Goal: Find specific page/section: Find specific page/section

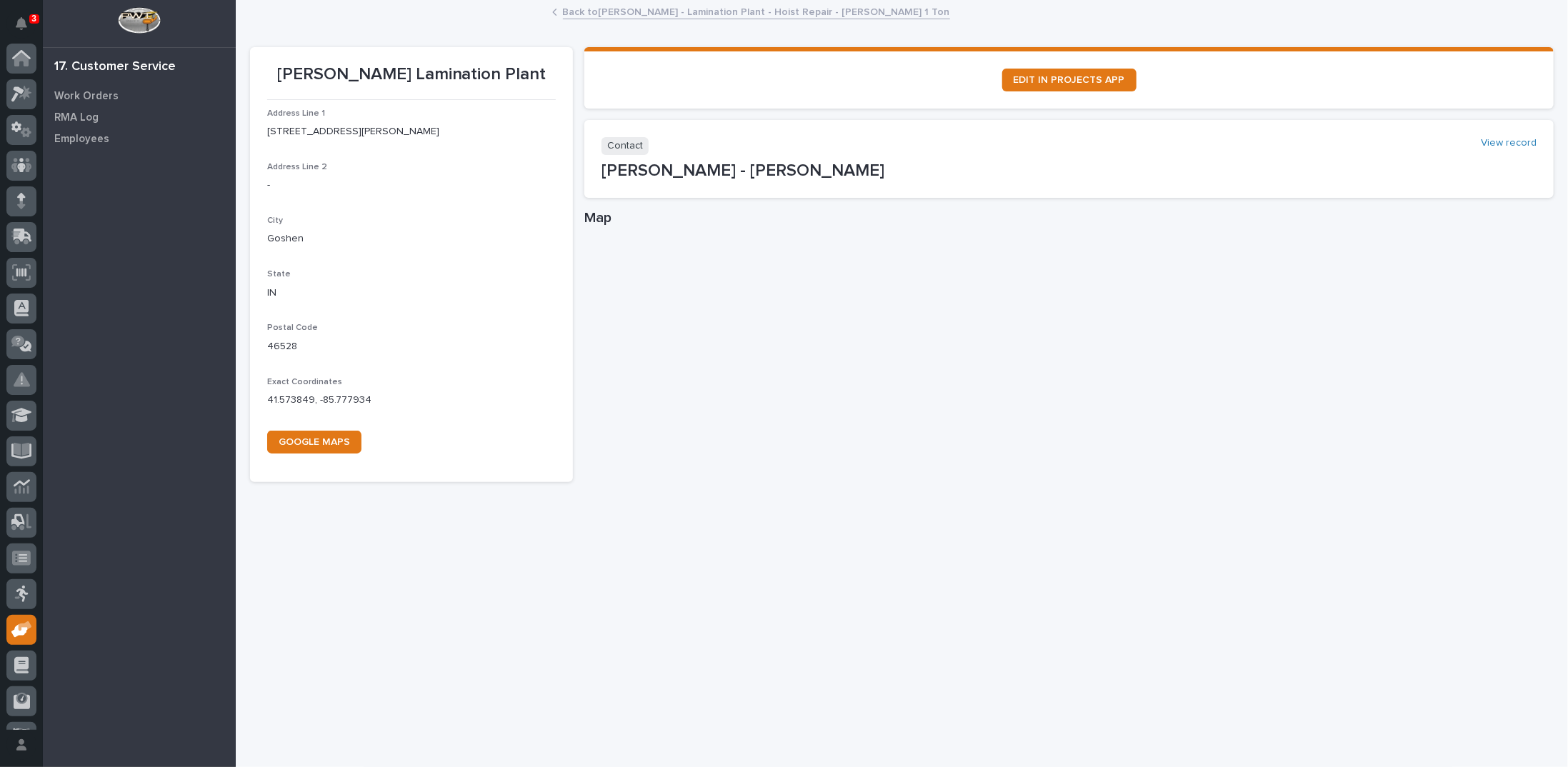
scroll to position [64, 0]
click at [681, 14] on link "Back to Brinkley - Lamination Plant - Hoist Repair - Starke 1 Ton" at bounding box center [757, 11] width 387 height 17
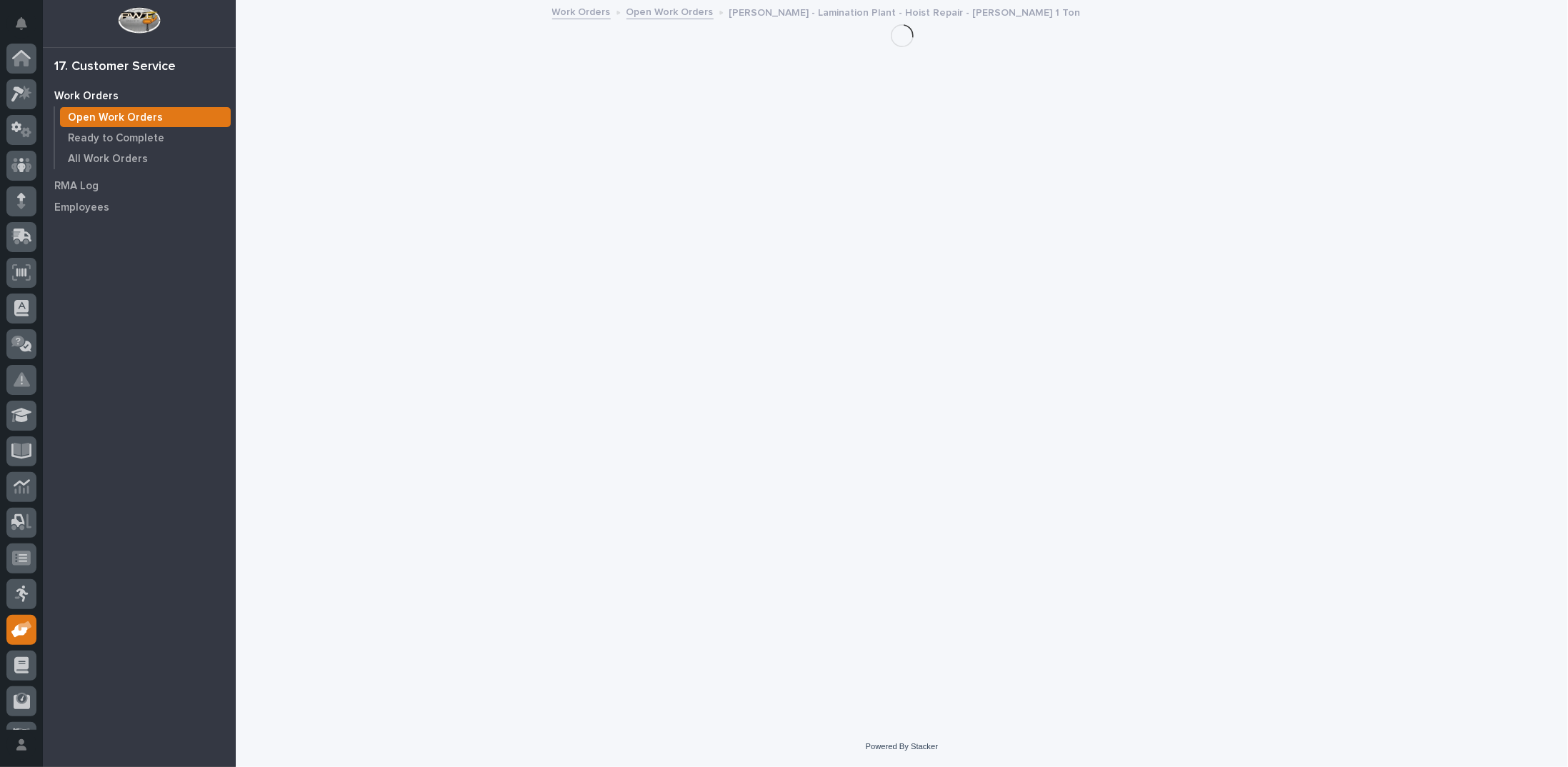
scroll to position [64, 0]
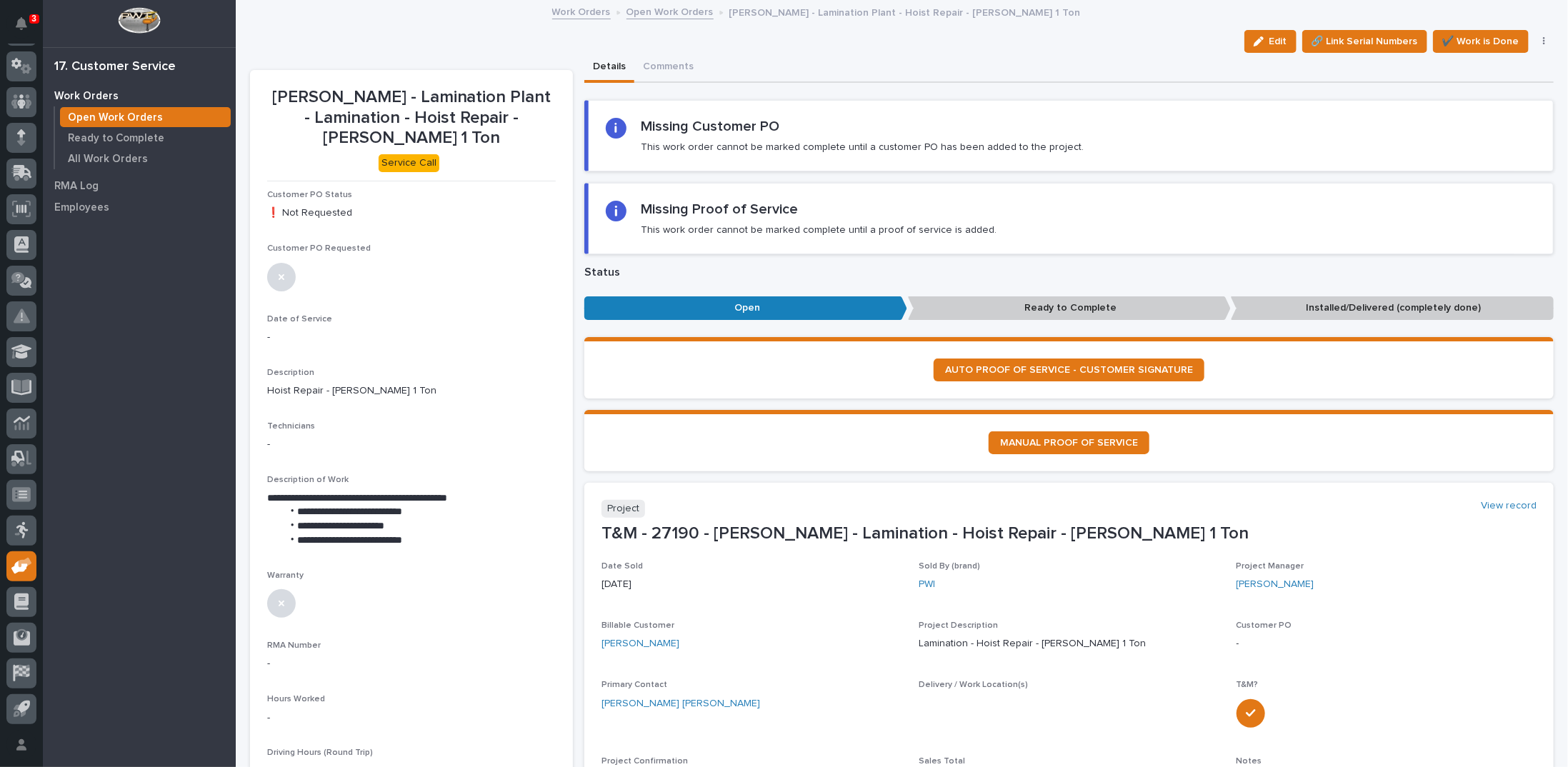
click at [640, 10] on link "Open Work Orders" at bounding box center [669, 11] width 87 height 17
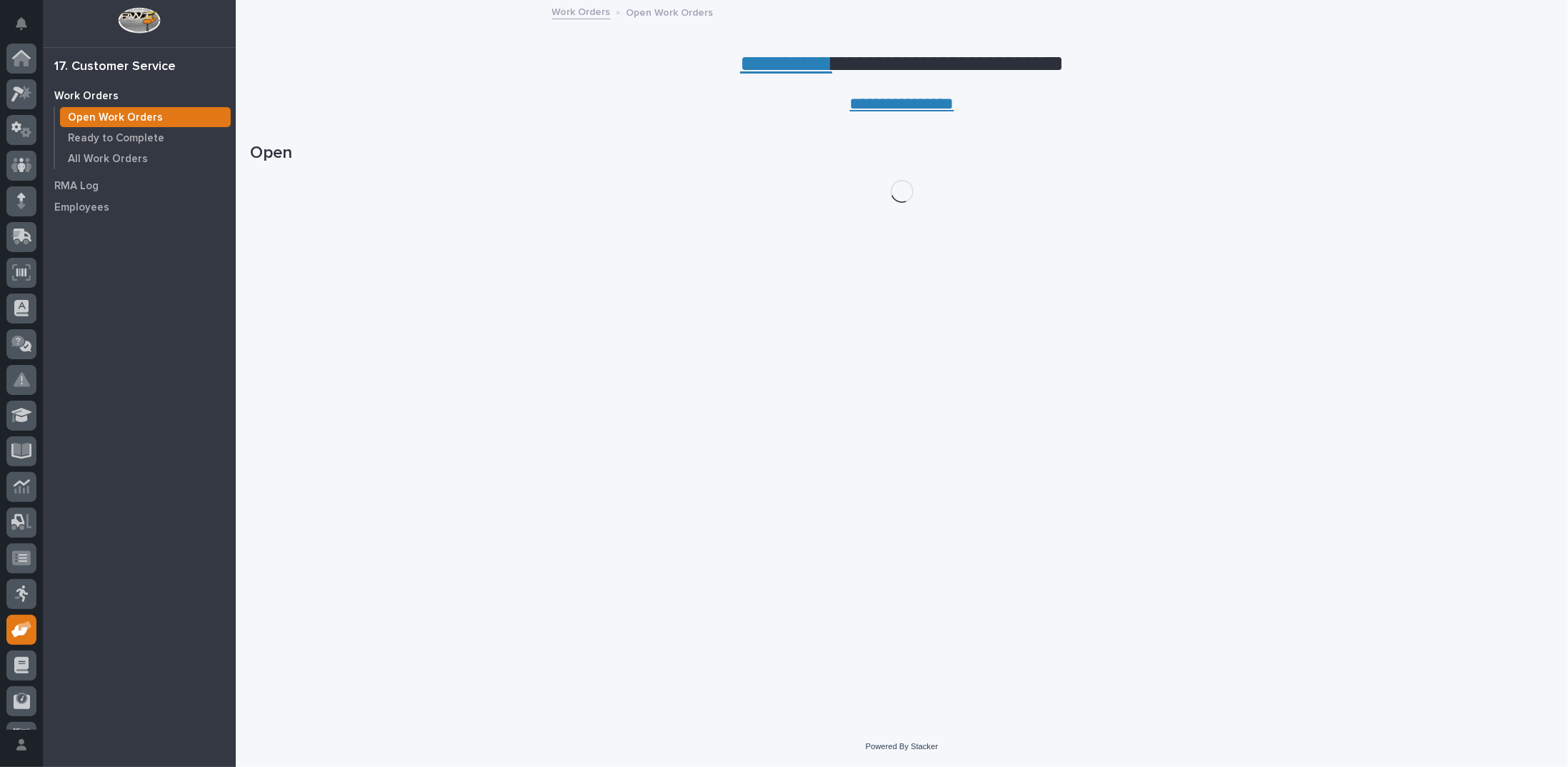
scroll to position [64, 0]
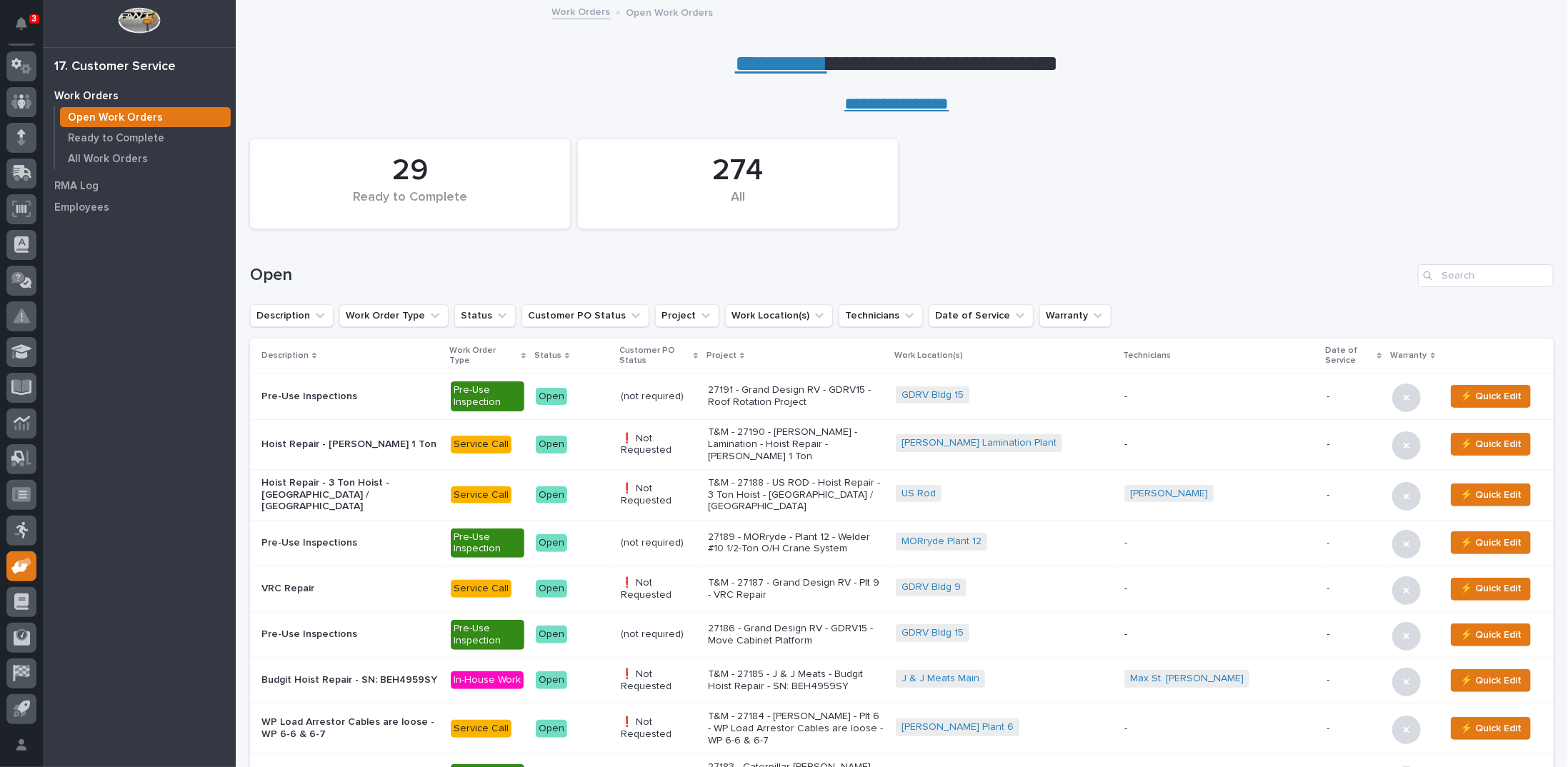
click at [754, 68] on link "**********" at bounding box center [781, 64] width 92 height 23
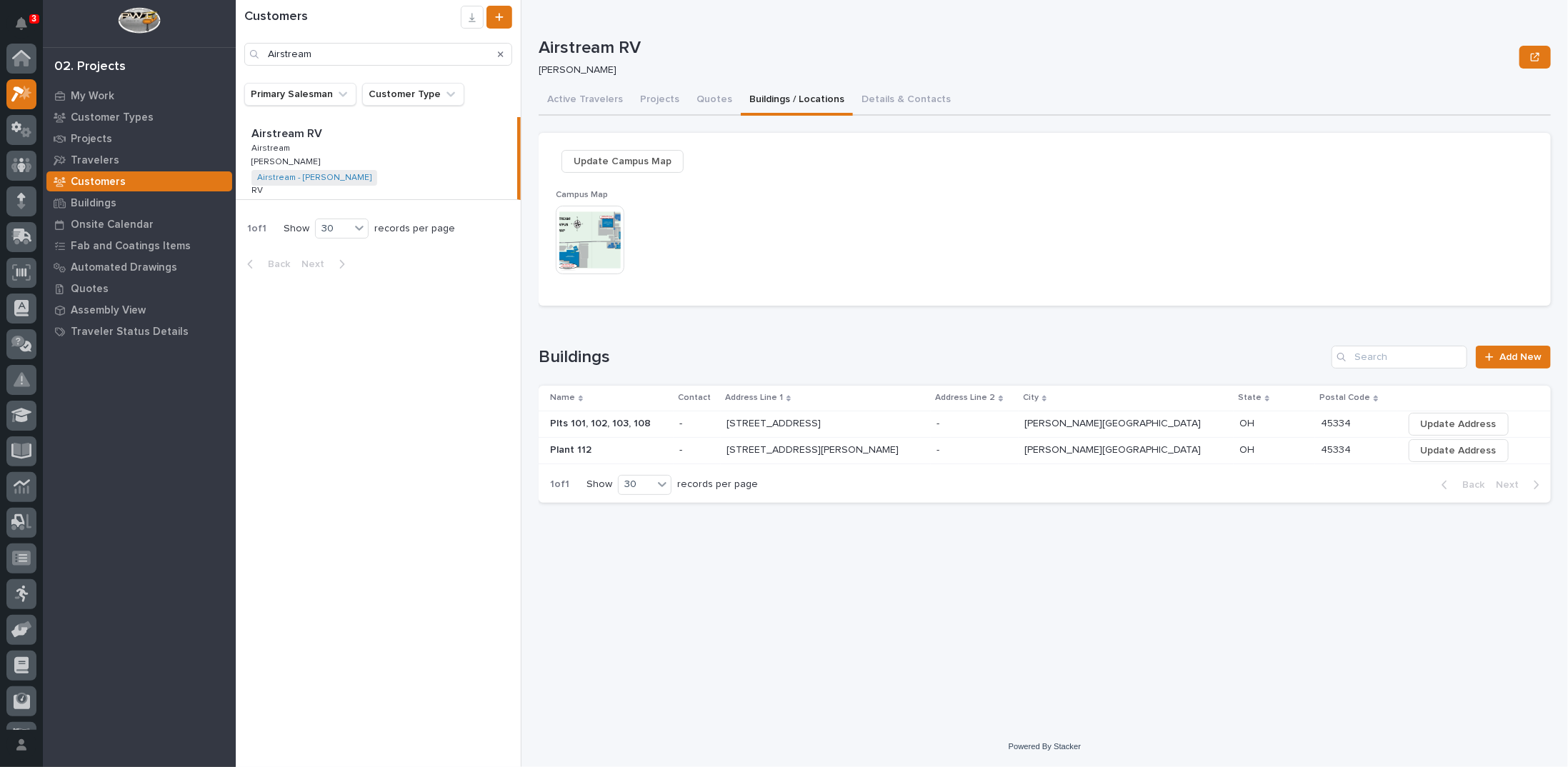
scroll to position [36, 0]
click at [79, 134] on p "Projects" at bounding box center [91, 140] width 41 height 13
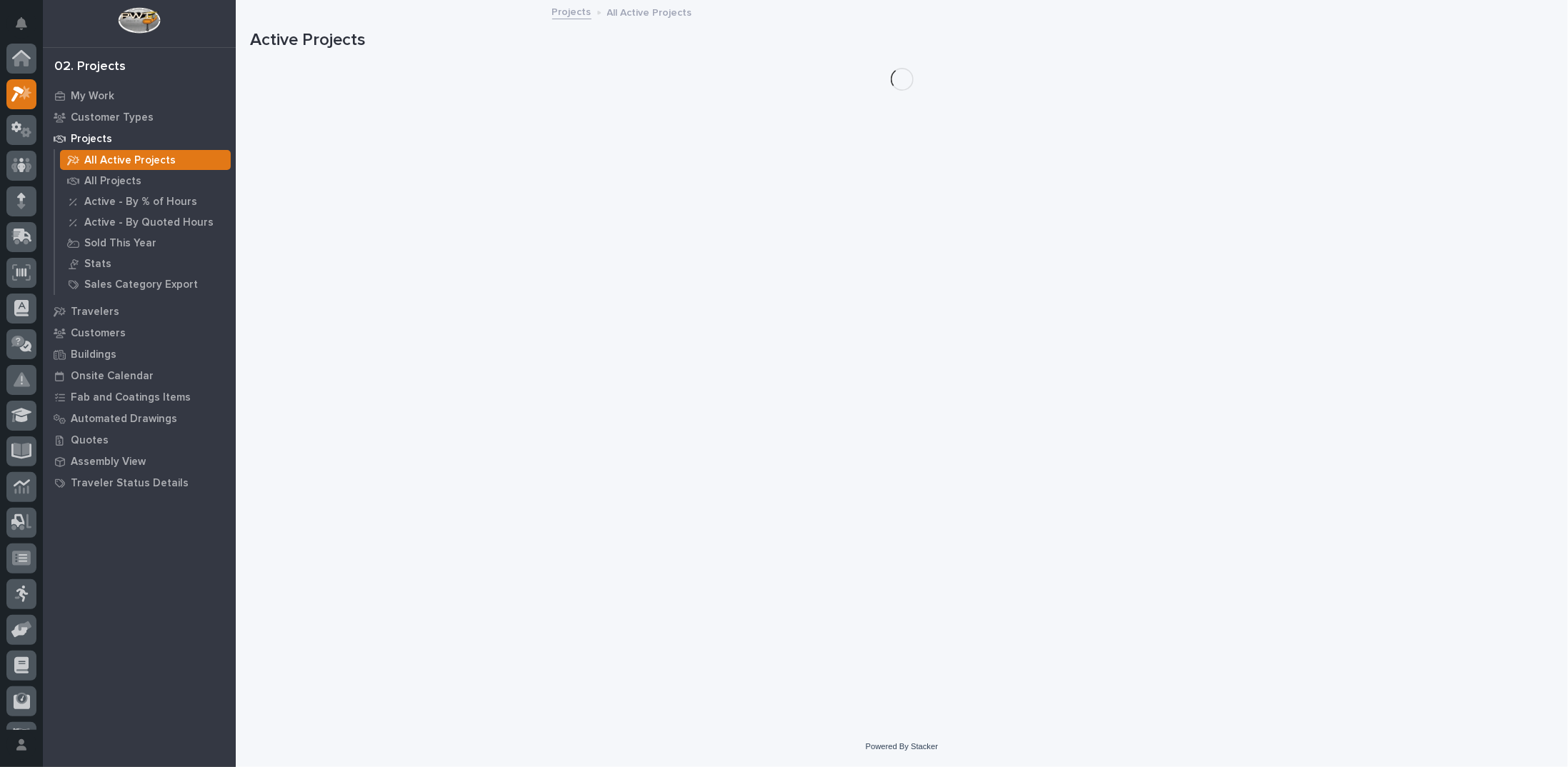
scroll to position [36, 0]
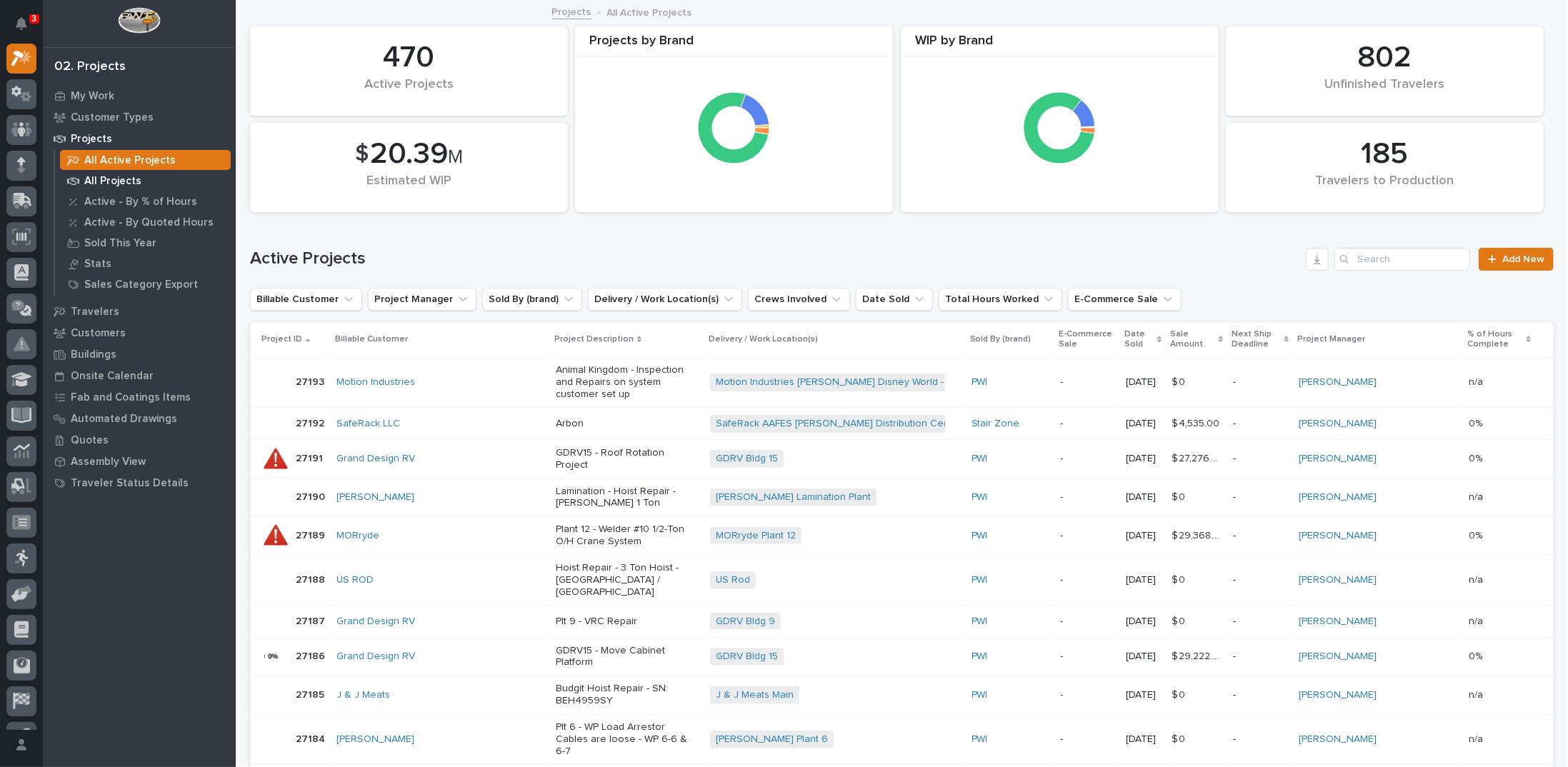
click at [139, 179] on div "All Projects" at bounding box center [146, 180] width 170 height 20
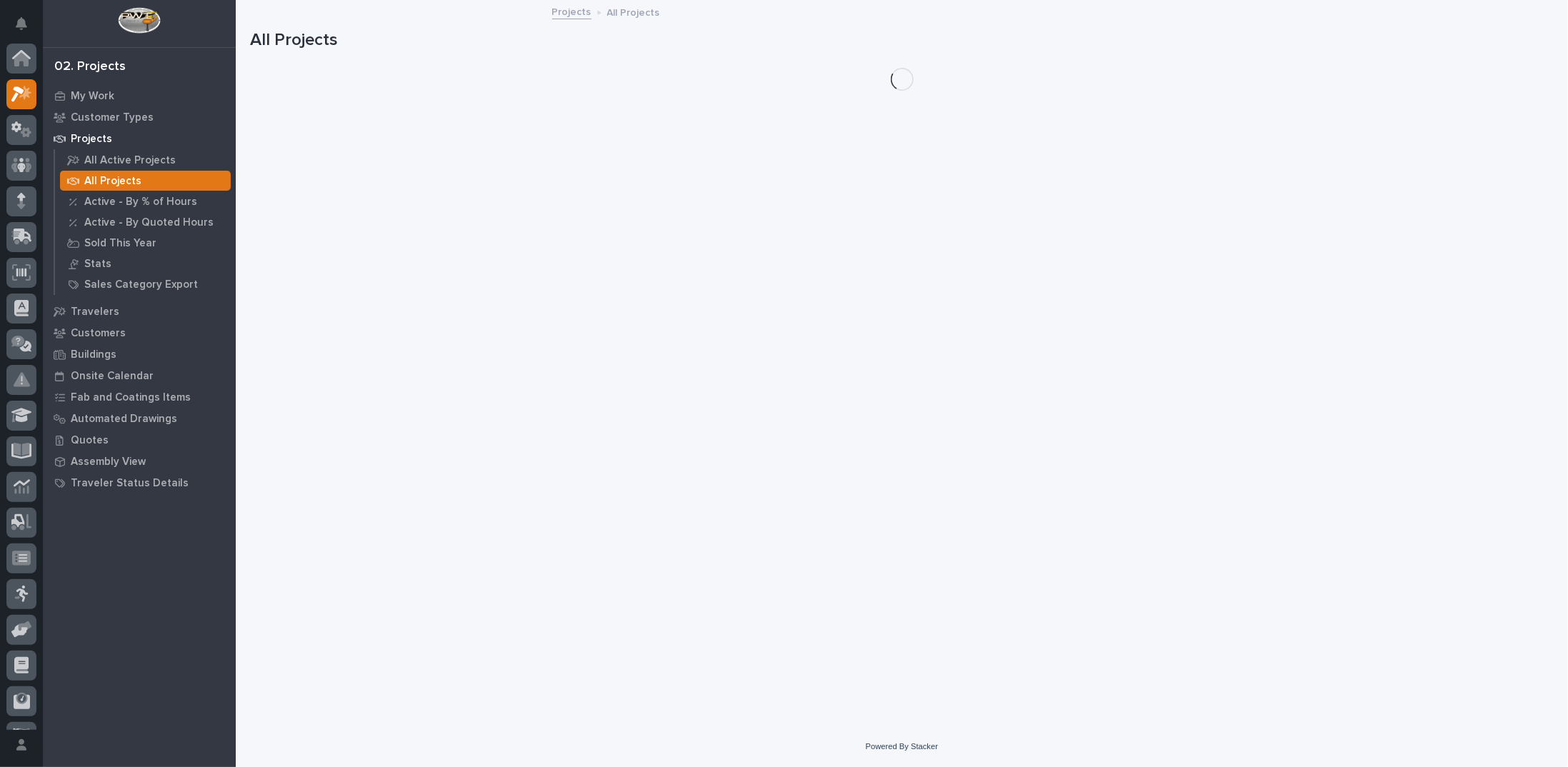
scroll to position [36, 0]
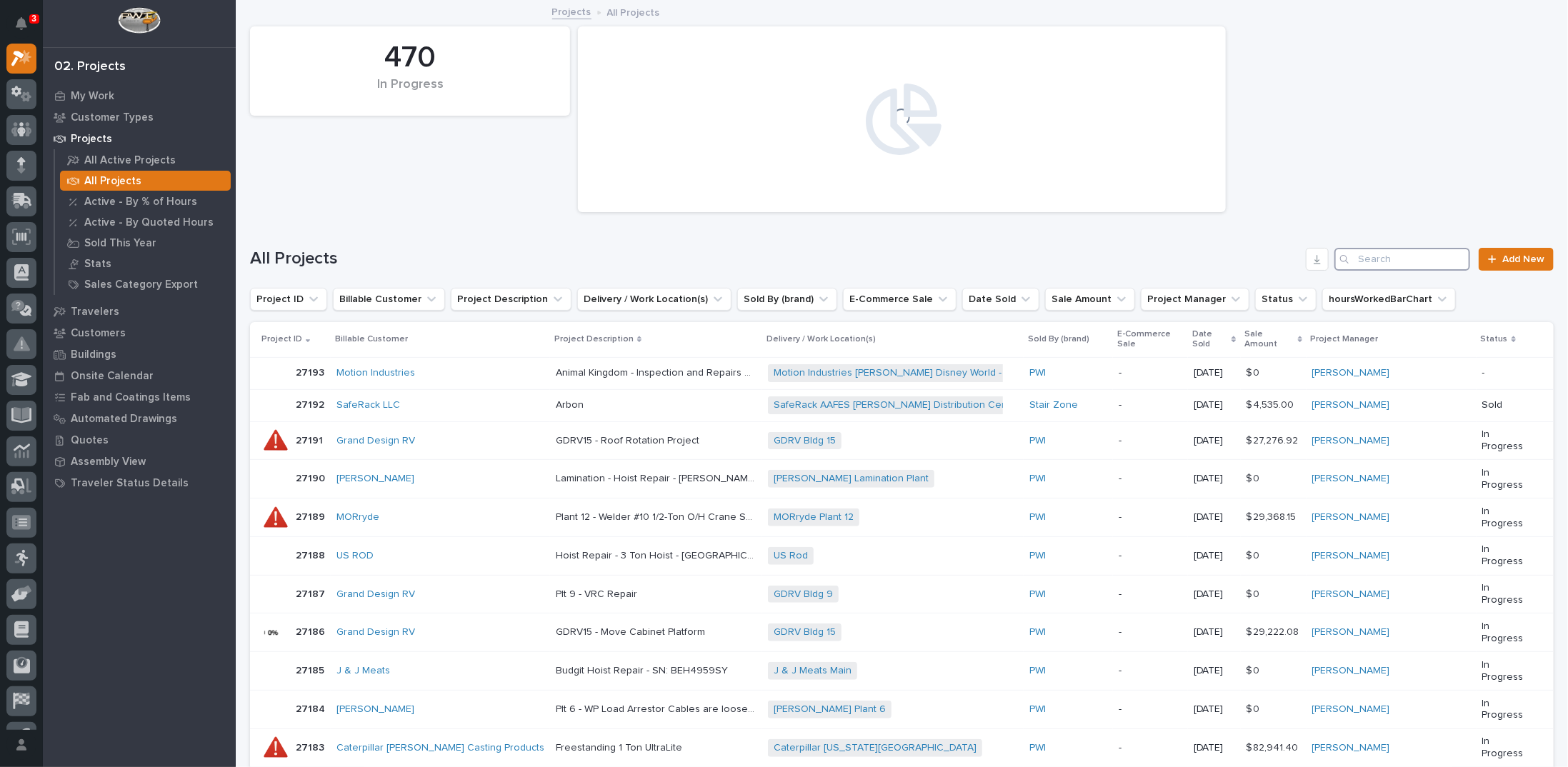
click at [1371, 255] on input "Search" at bounding box center [1402, 260] width 136 height 23
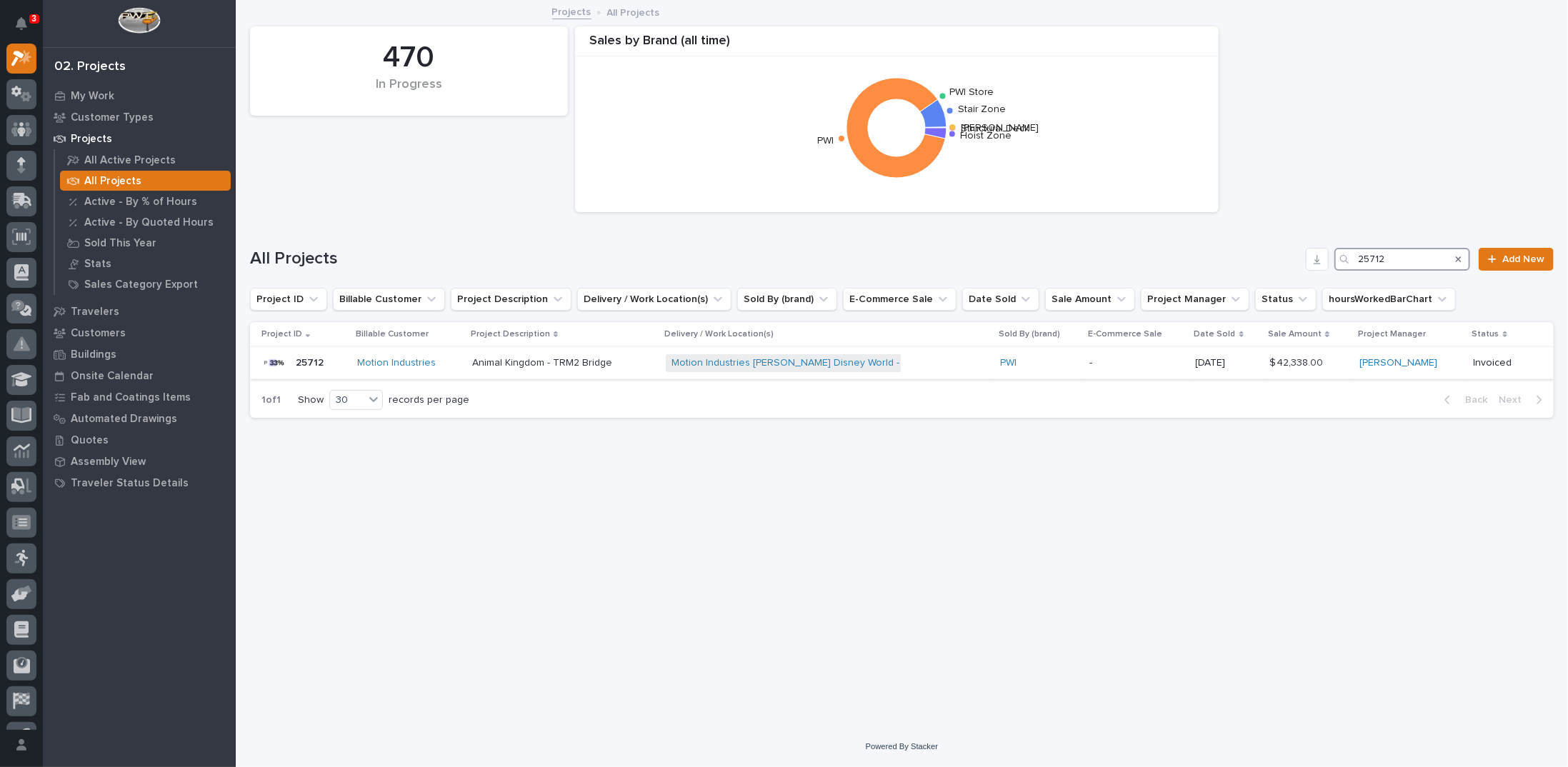
type input "25712"
click at [569, 360] on p "Animal Kingdom - TRM2 Bridge" at bounding box center [543, 361] width 143 height 15
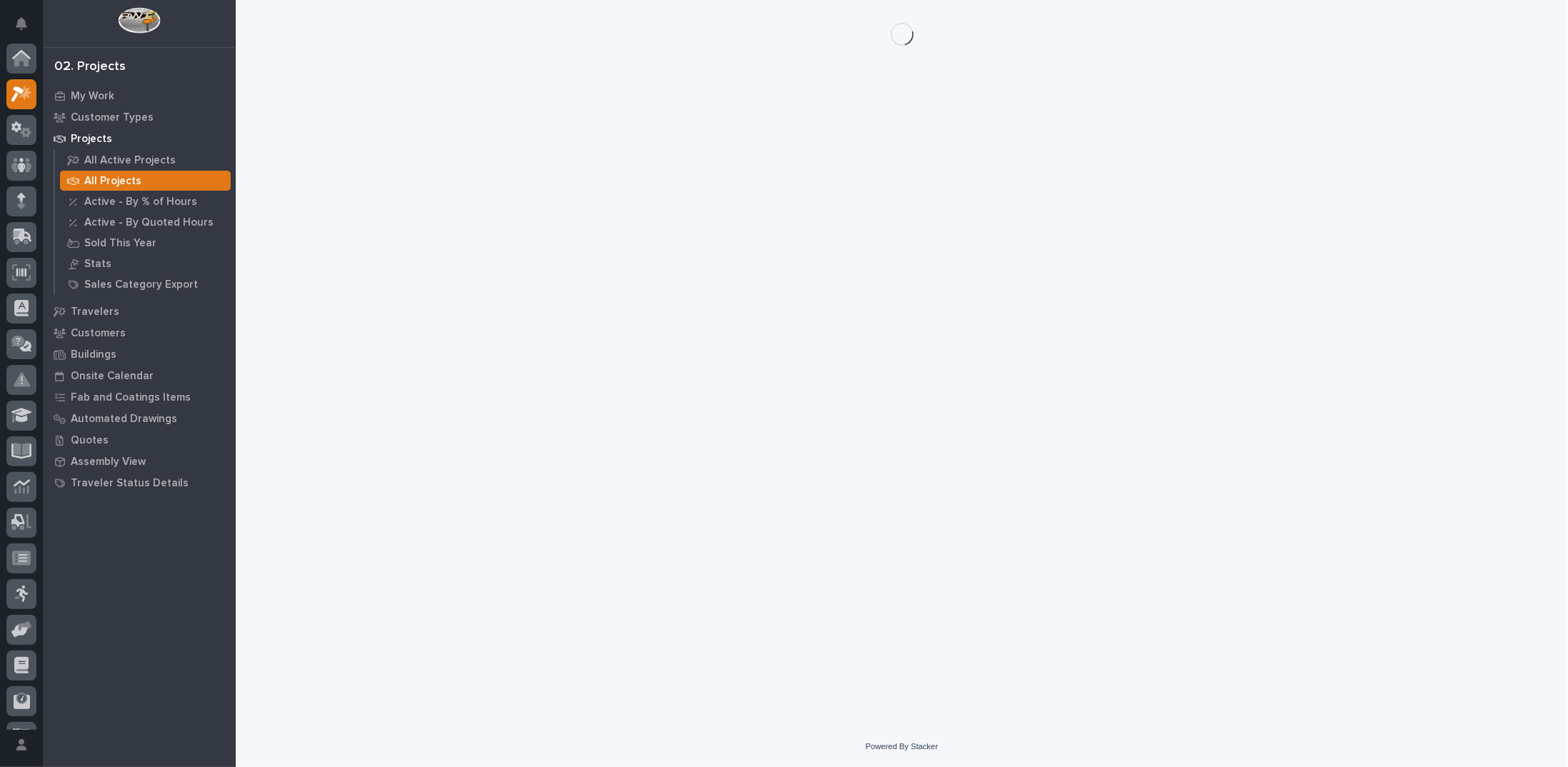
scroll to position [36, 0]
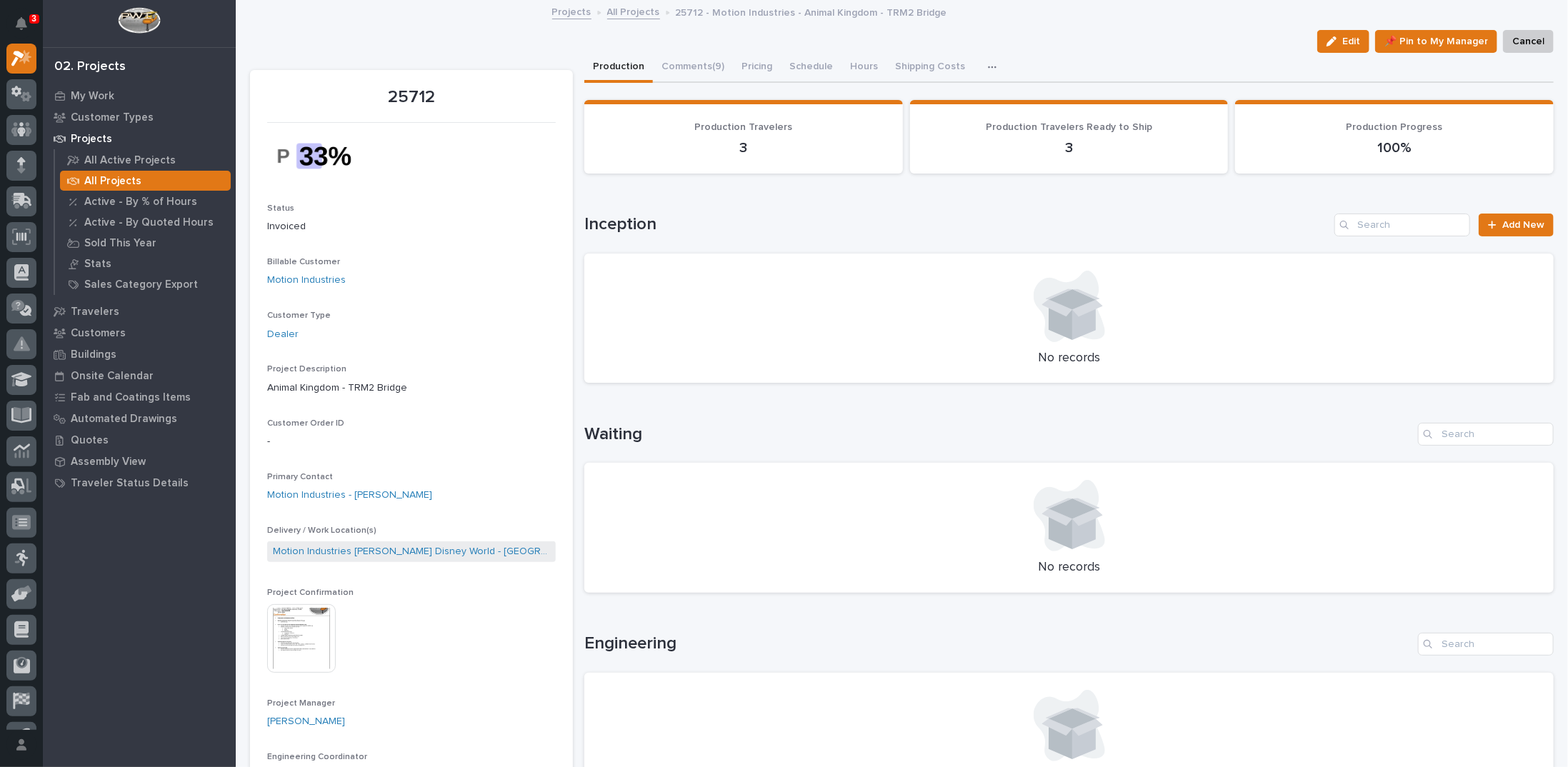
click at [317, 634] on img at bounding box center [301, 638] width 69 height 69
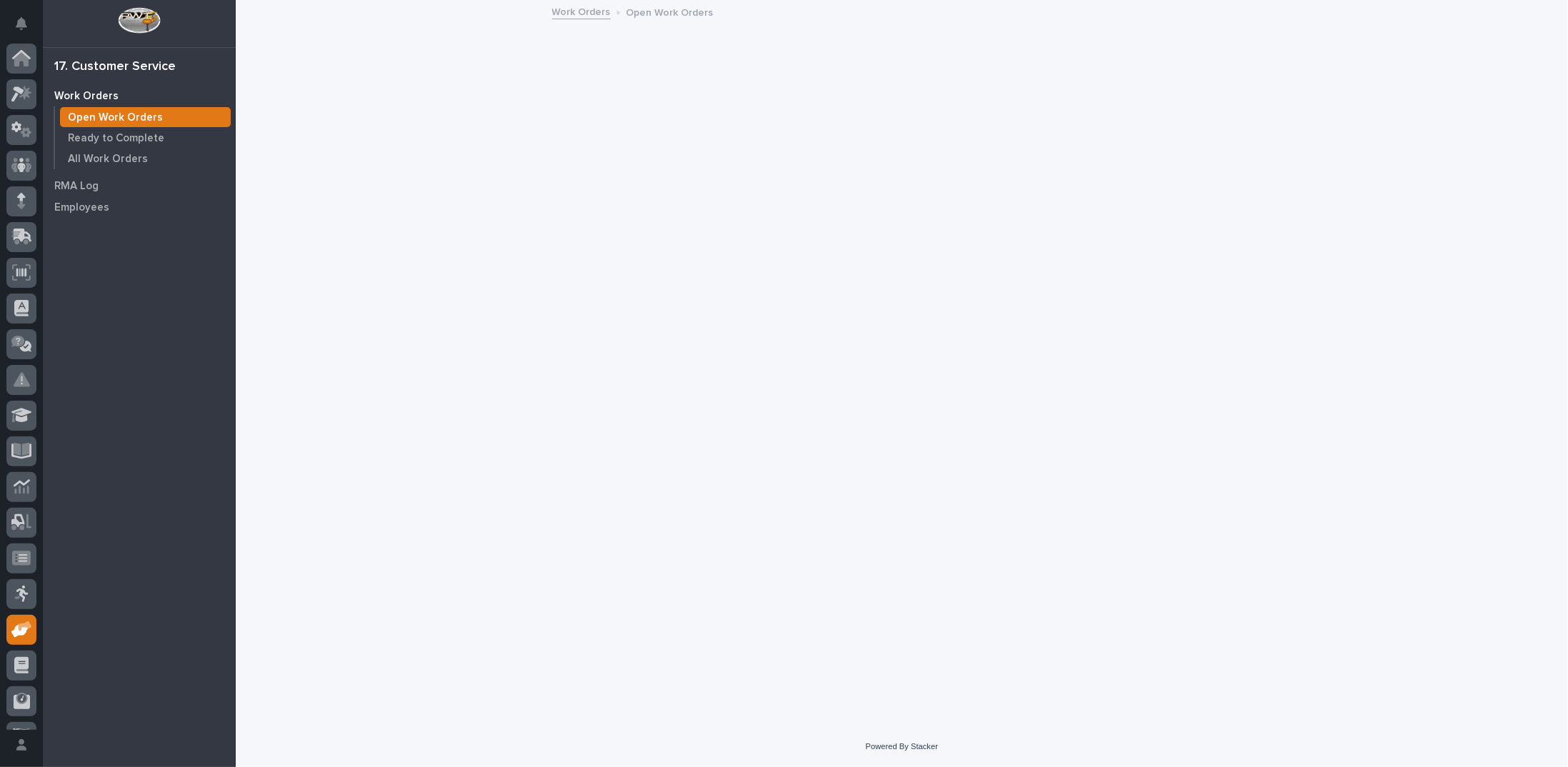
scroll to position [64, 0]
